Goal: Manage account settings

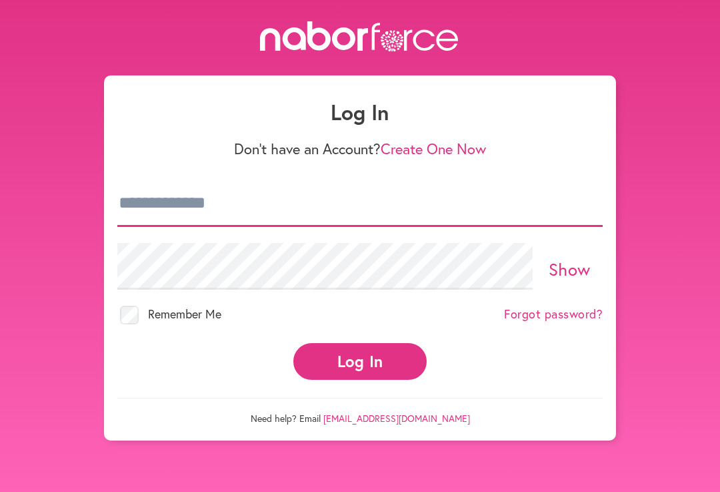
click at [237, 210] on input "email" at bounding box center [360, 203] width 486 height 47
type input "**********"
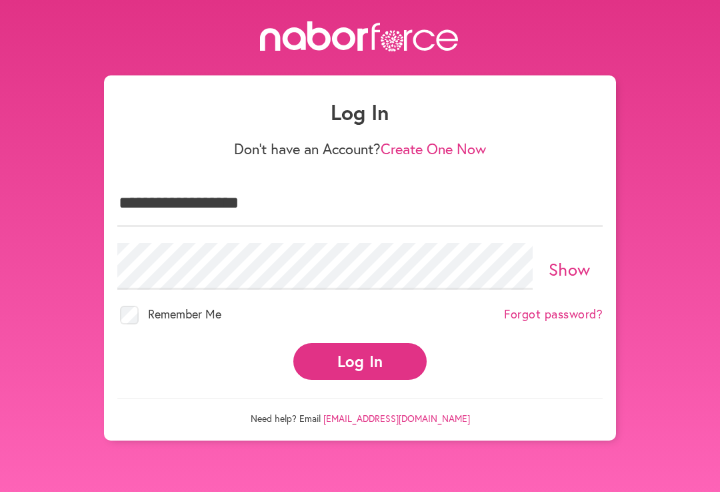
click at [360, 349] on button "Log In" at bounding box center [359, 361] width 133 height 37
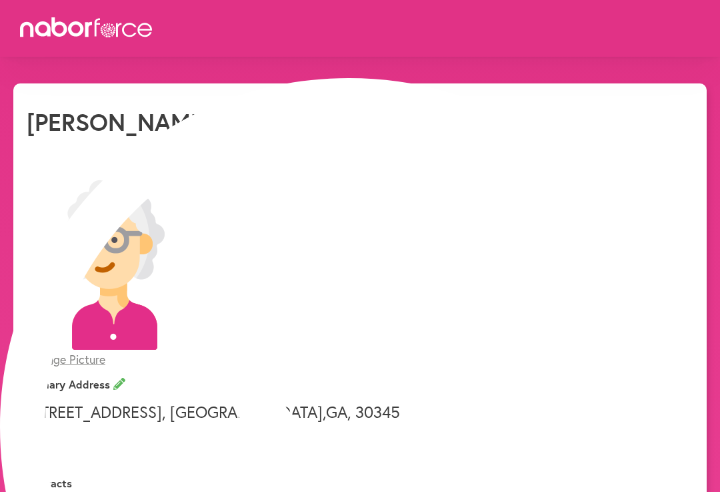
select select "*"
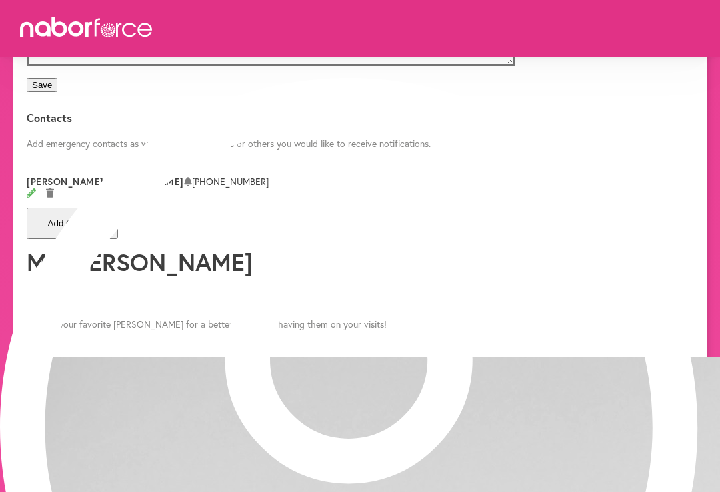
click at [520, 247] on div "Contacts Add emergency contacts as well as family members or others you would l…" at bounding box center [360, 179] width 667 height 135
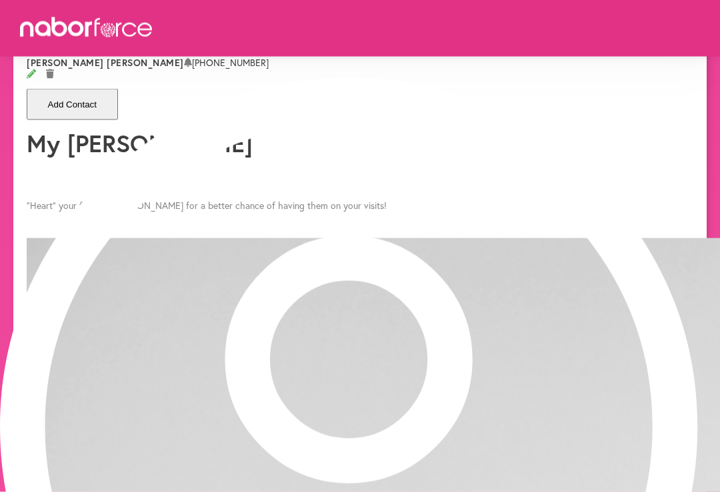
scroll to position [801, 0]
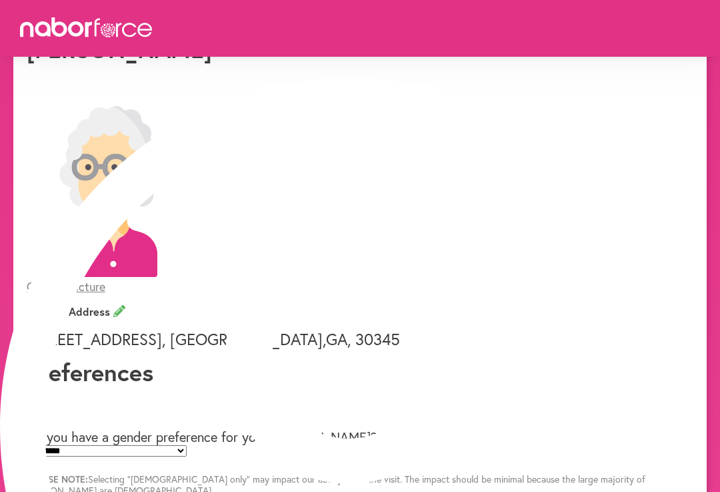
scroll to position [79, 0]
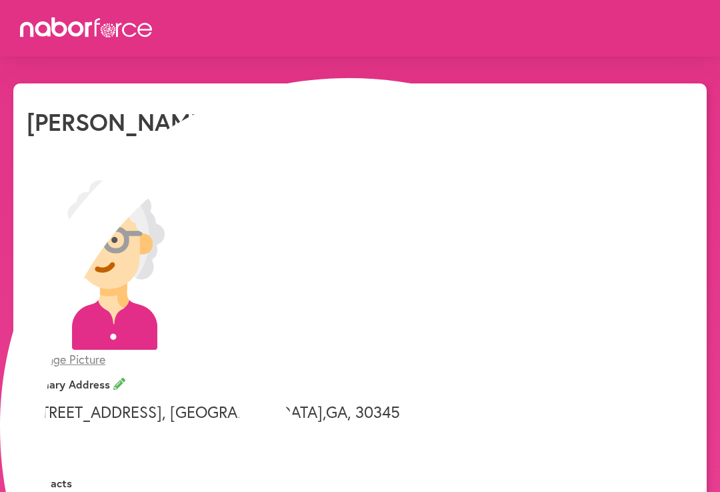
select select "*"
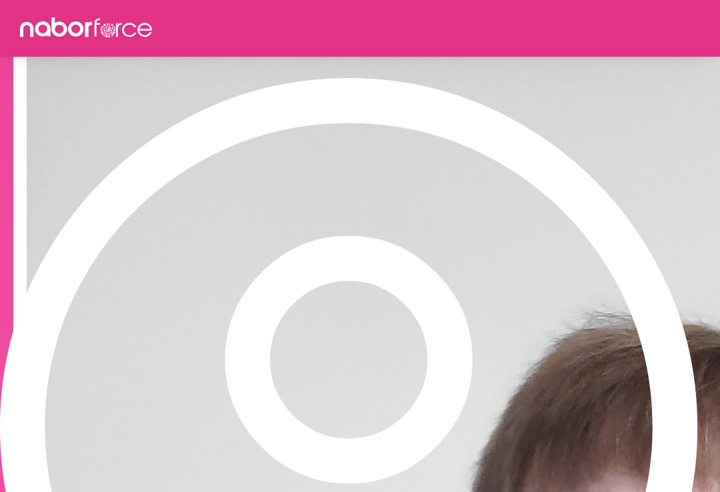
scroll to position [1069, 0]
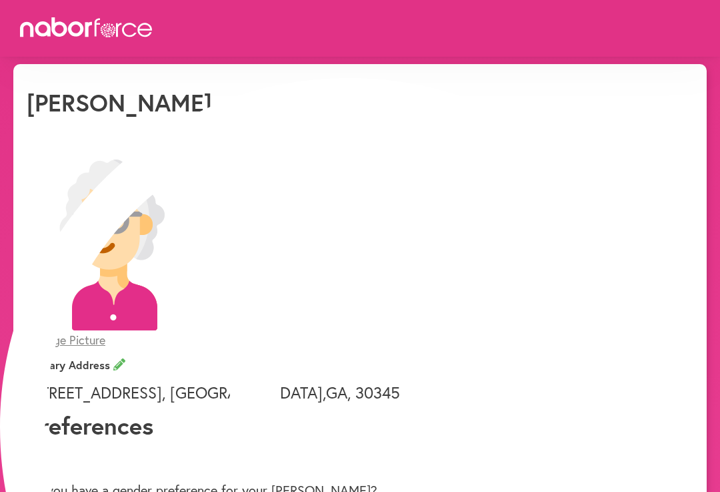
scroll to position [0, 0]
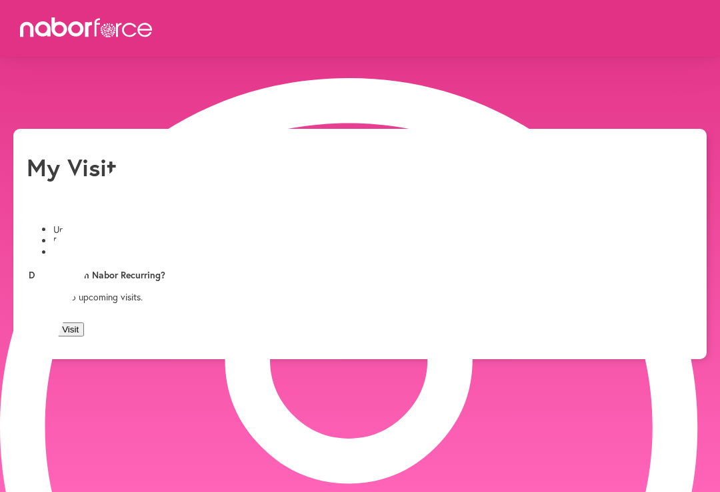
click at [321, 45] on button "Yes" at bounding box center [333, 38] width 25 height 14
